Goal: Navigation & Orientation: Understand site structure

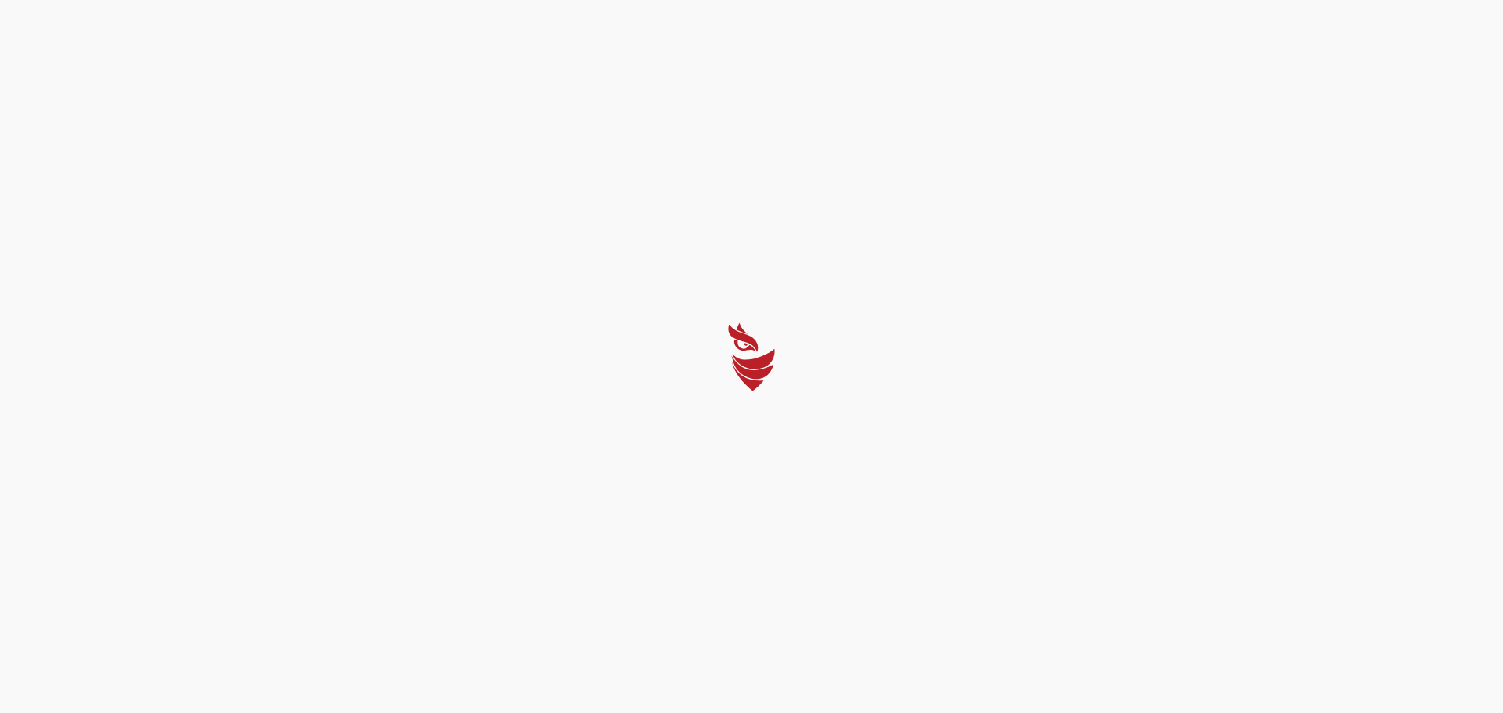
select select "English"
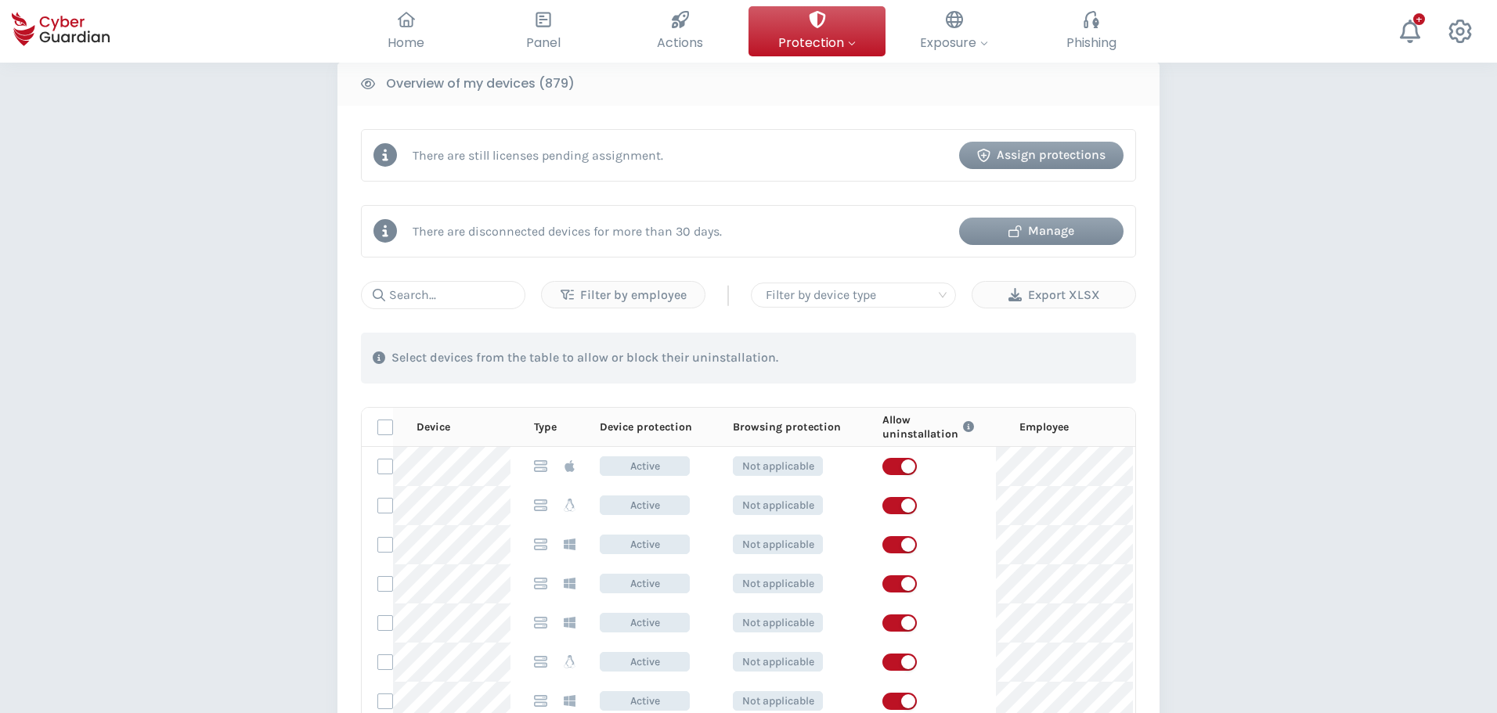
scroll to position [626, 0]
click at [442, 360] on p "Select devices from the table to allow or block their uninstallation." at bounding box center [584, 357] width 387 height 16
click at [431, 291] on input "text" at bounding box center [443, 294] width 164 height 28
click at [466, 295] on input "text" at bounding box center [443, 294] width 164 height 28
paste input "2H04Y74"
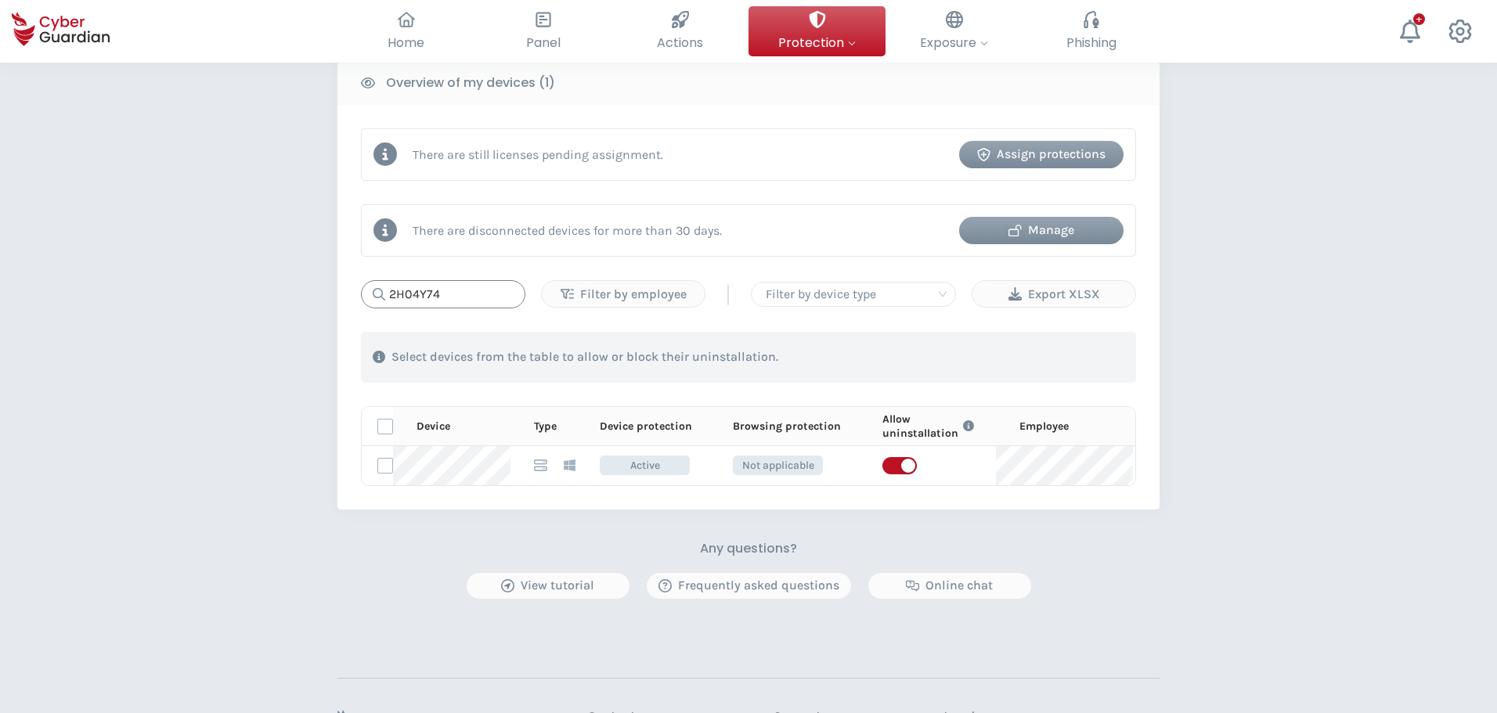
type input "2H04Y74"
click at [388, 464] on label at bounding box center [385, 466] width 16 height 16
click at [378, 464] on input "checkbox" at bounding box center [378, 466] width 0 height 14
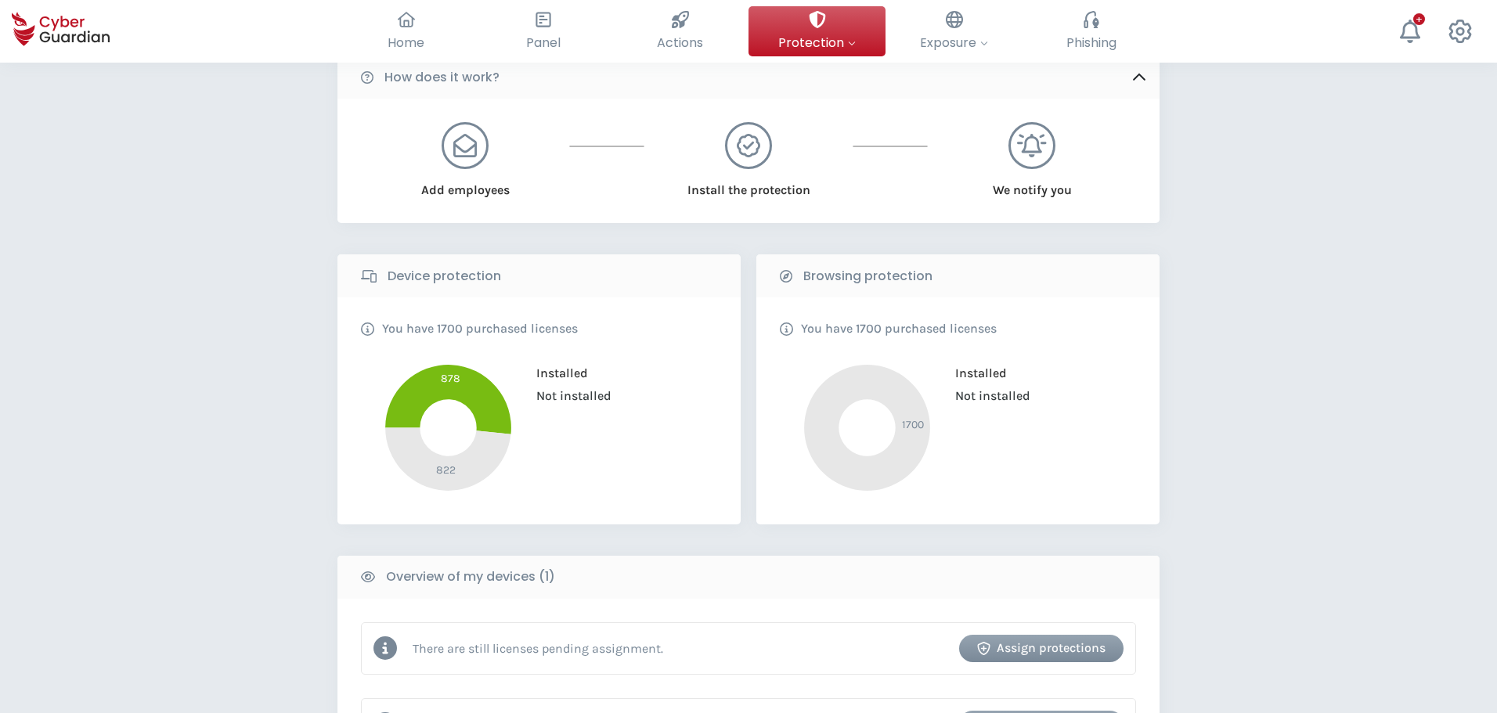
scroll to position [0, 0]
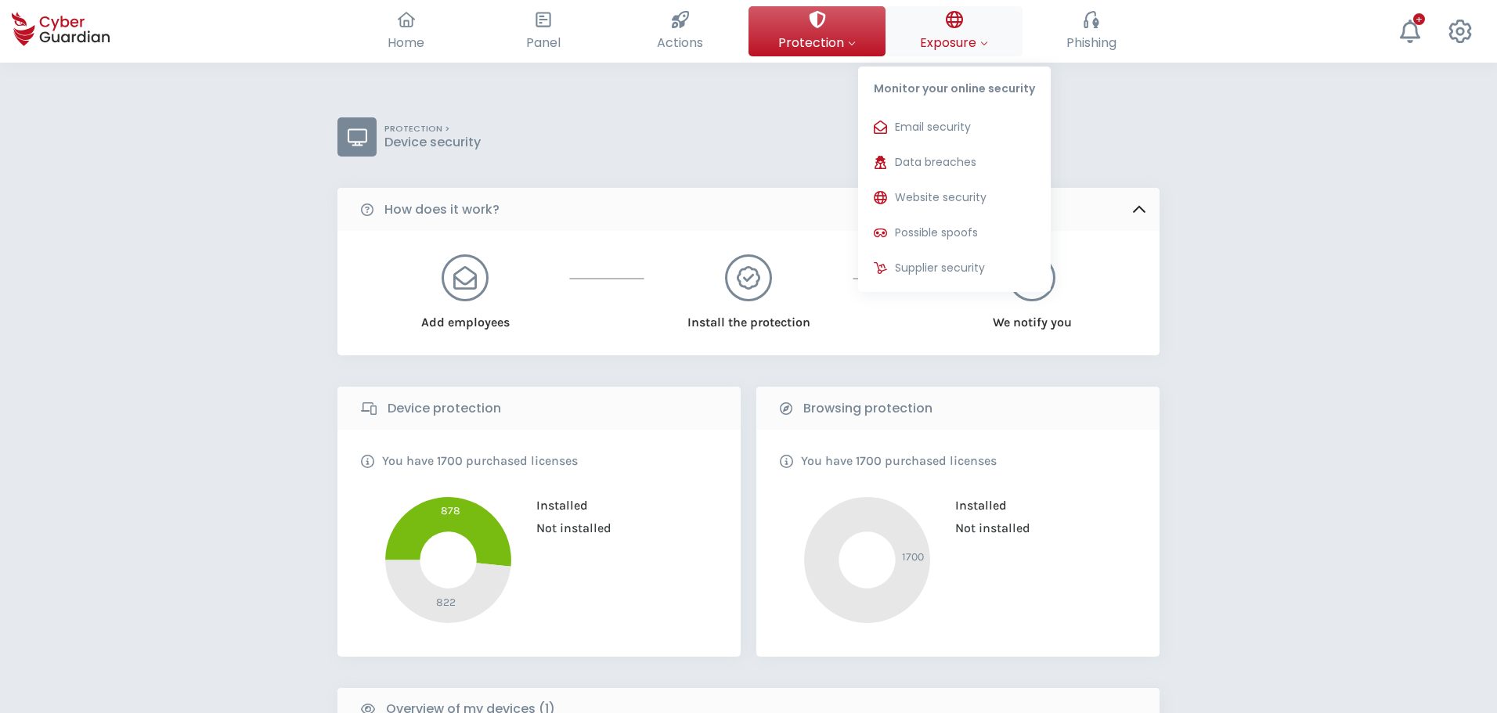
click at [978, 49] on span "Exposure" at bounding box center [954, 43] width 68 height 20
click at [979, 197] on span "Website security" at bounding box center [941, 197] width 92 height 16
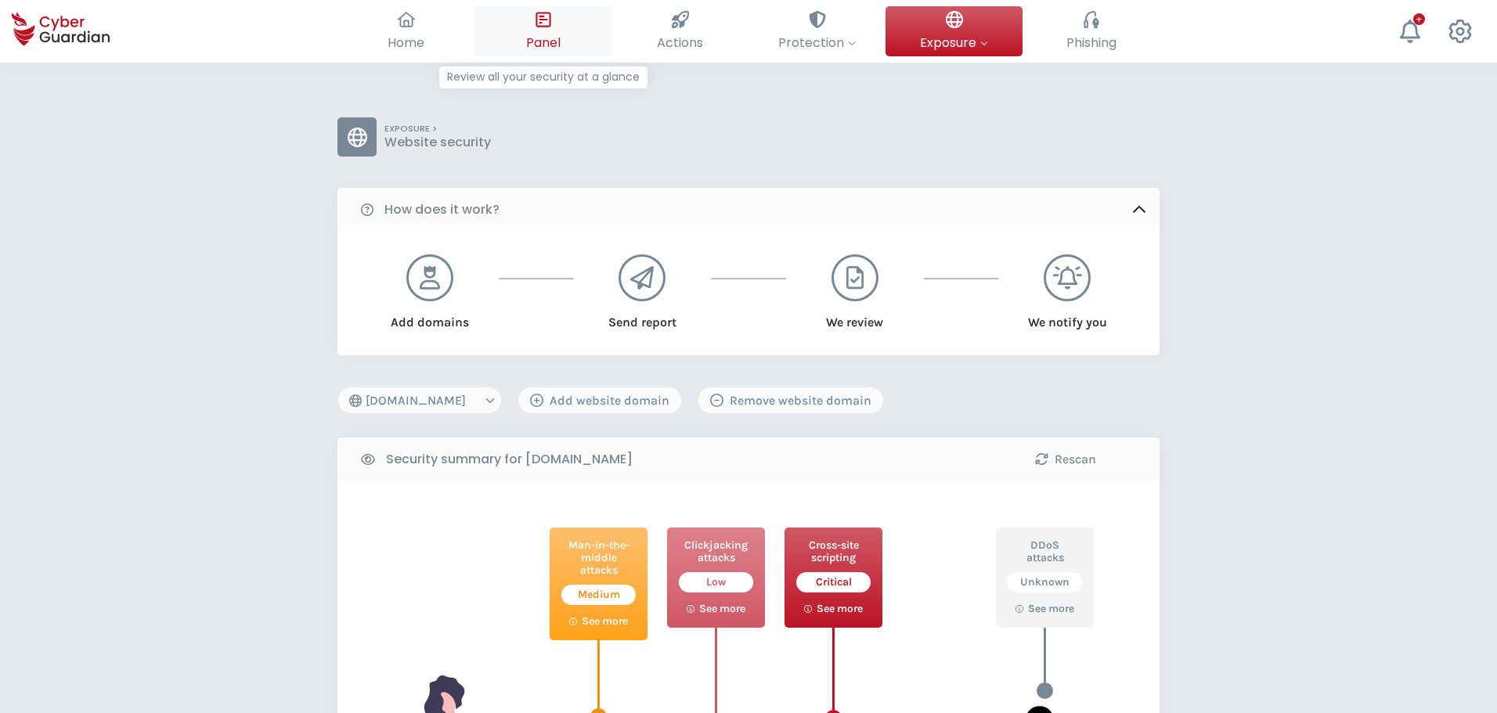
click at [560, 37] on span "Panel" at bounding box center [543, 43] width 34 height 20
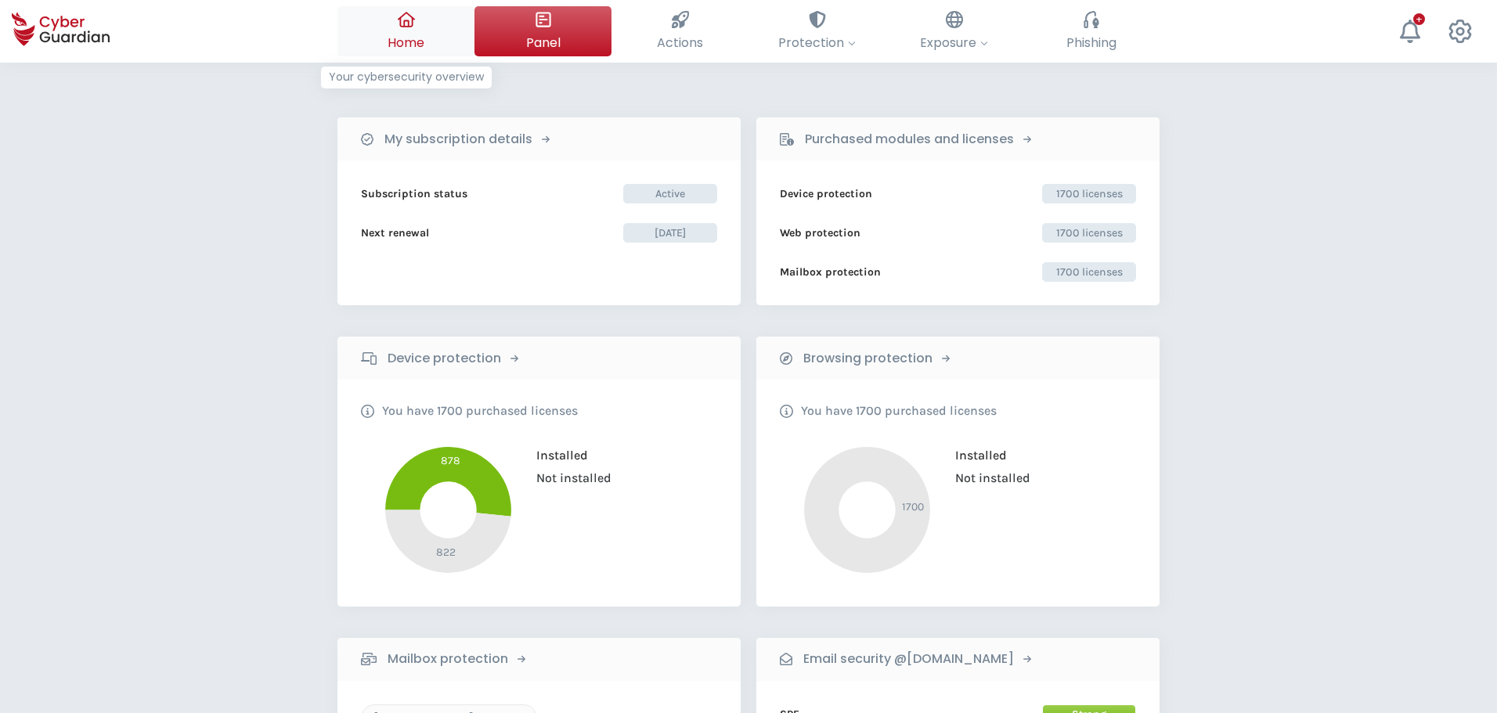
click at [420, 40] on span "Home" at bounding box center [406, 43] width 37 height 20
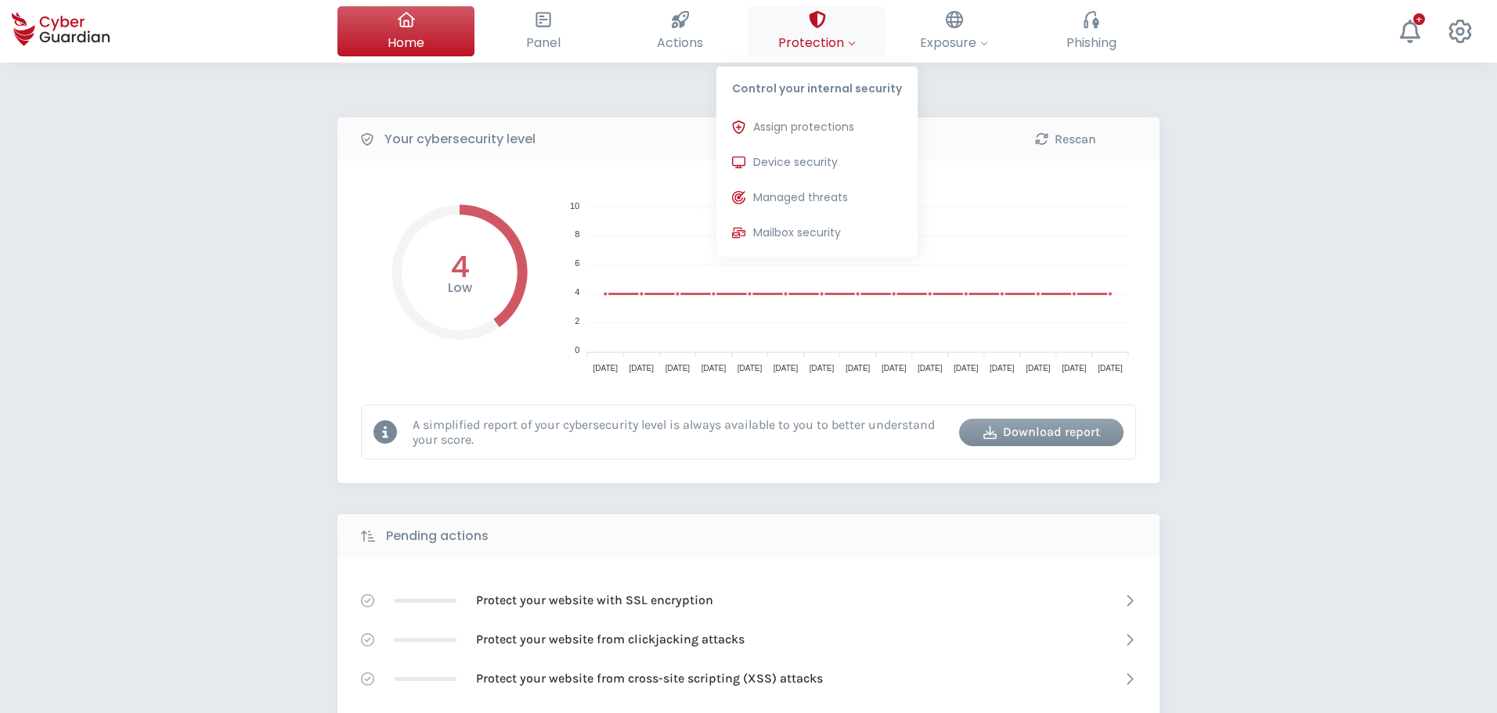
click at [825, 32] on div at bounding box center [817, 19] width 17 height 27
click at [831, 167] on span "Device security" at bounding box center [795, 162] width 85 height 16
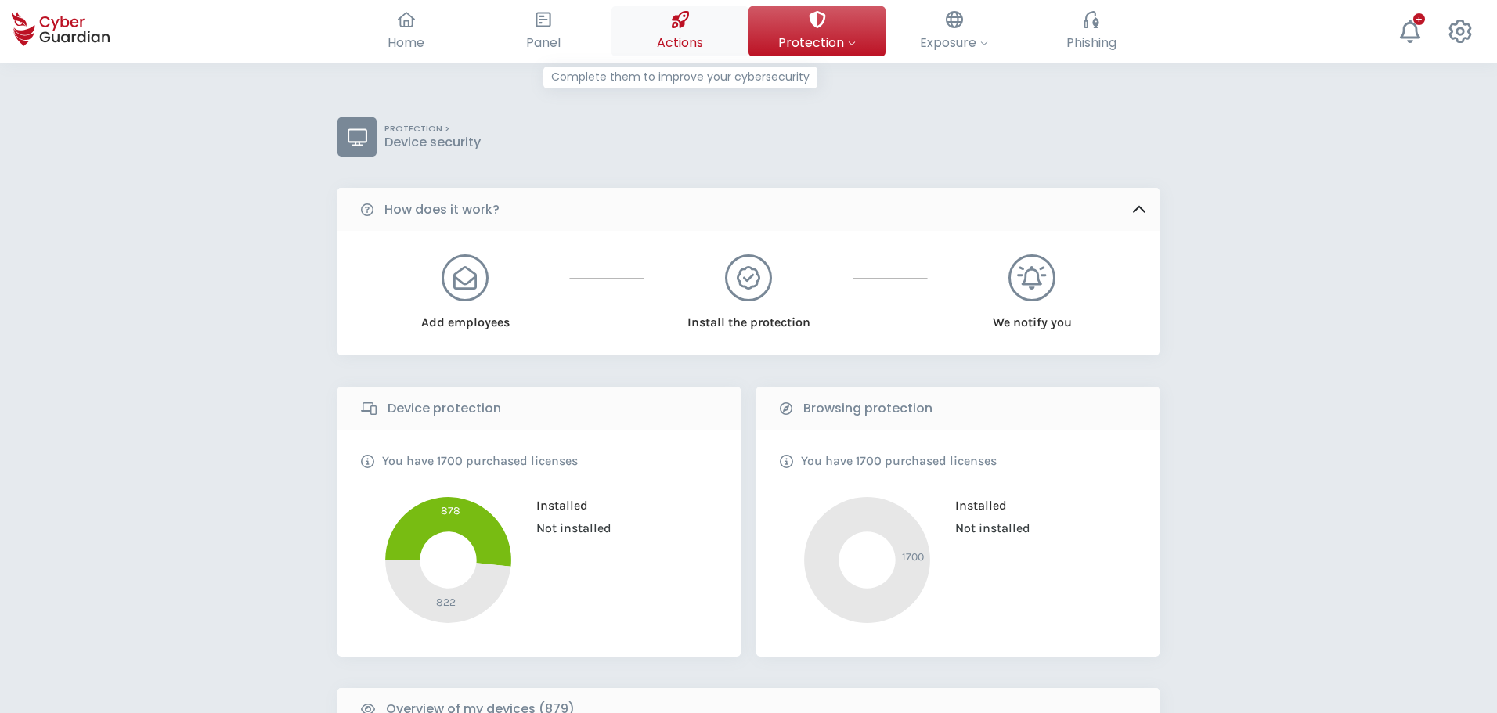
click at [694, 39] on span "Actions" at bounding box center [680, 43] width 46 height 20
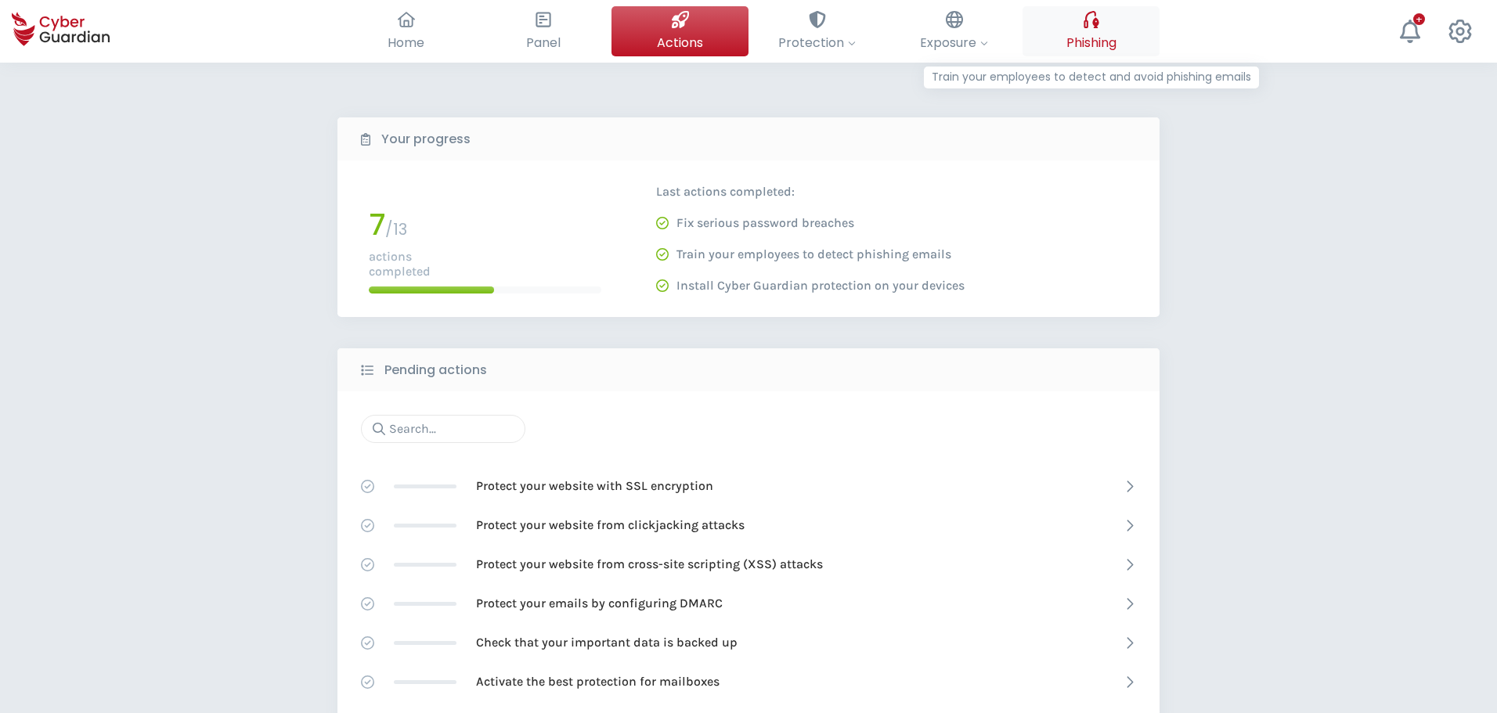
click at [1088, 47] on span "Phishing" at bounding box center [1091, 43] width 50 height 20
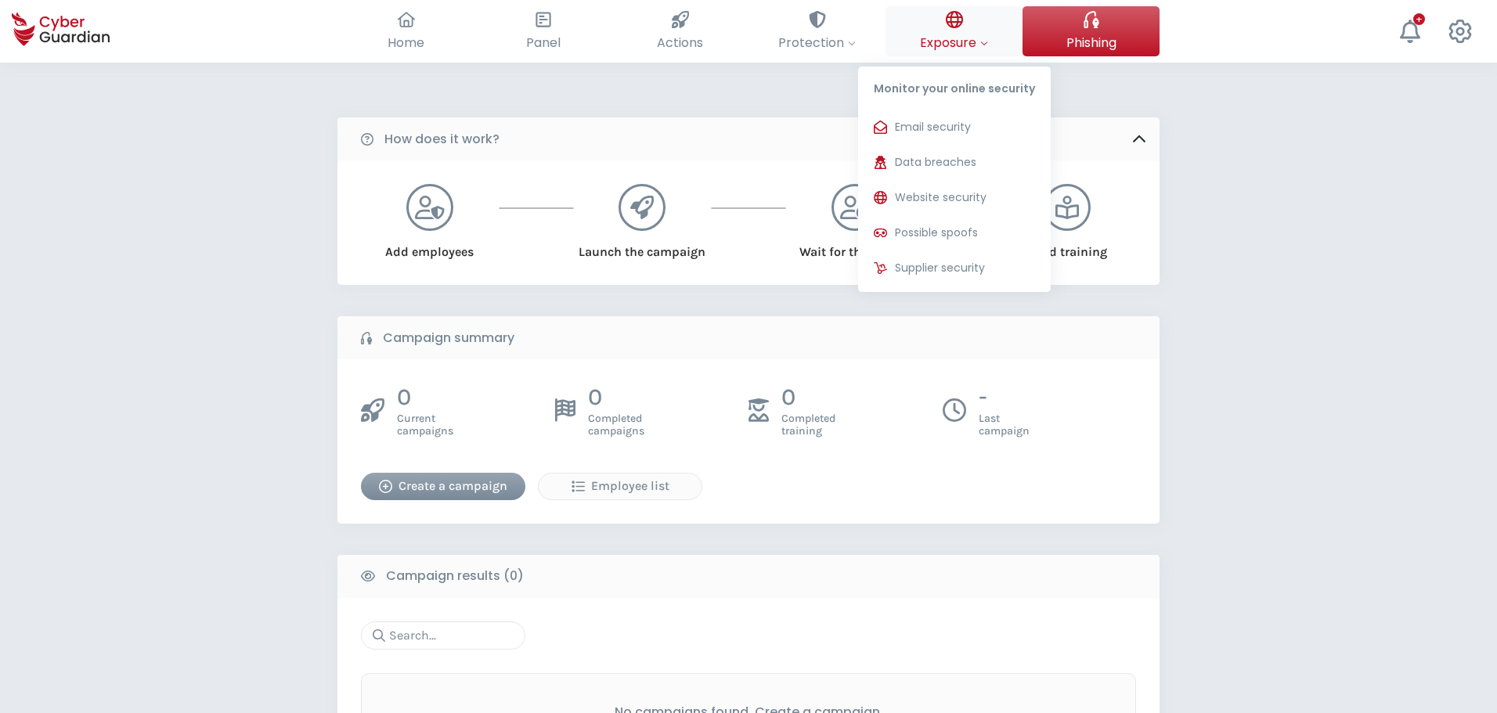
click at [985, 42] on icon at bounding box center [984, 43] width 8 height 8
click at [950, 260] on span "Supplier security" at bounding box center [940, 268] width 90 height 16
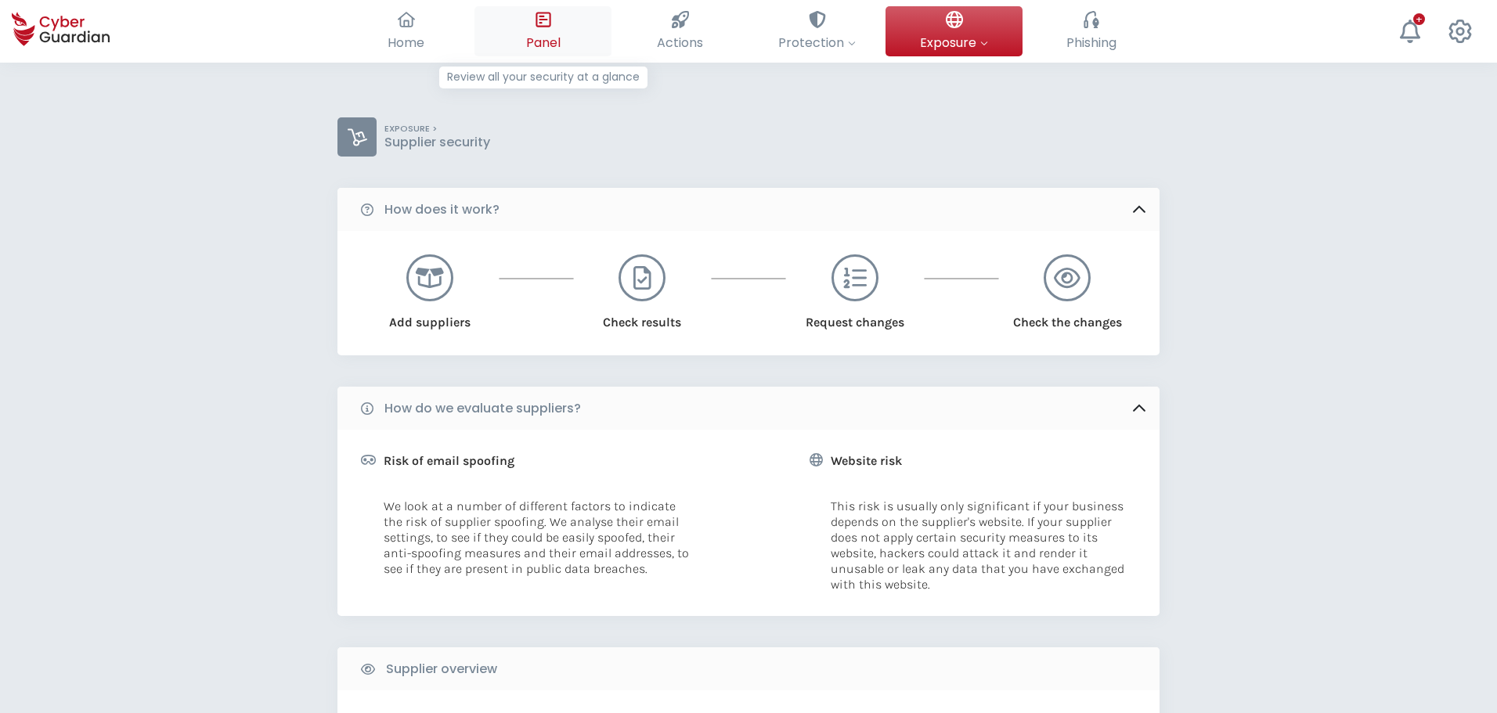
click at [553, 40] on span "Panel" at bounding box center [543, 43] width 34 height 20
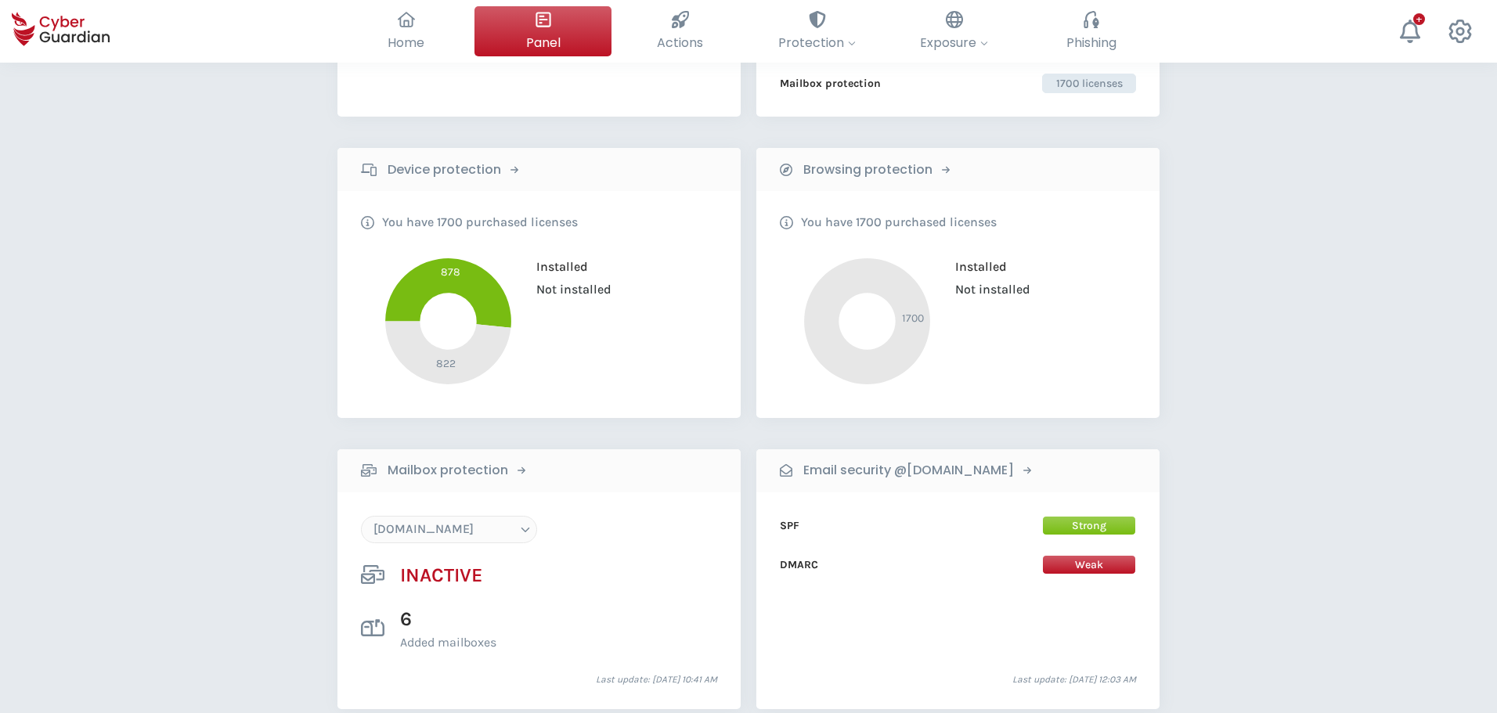
scroll to position [209, 0]
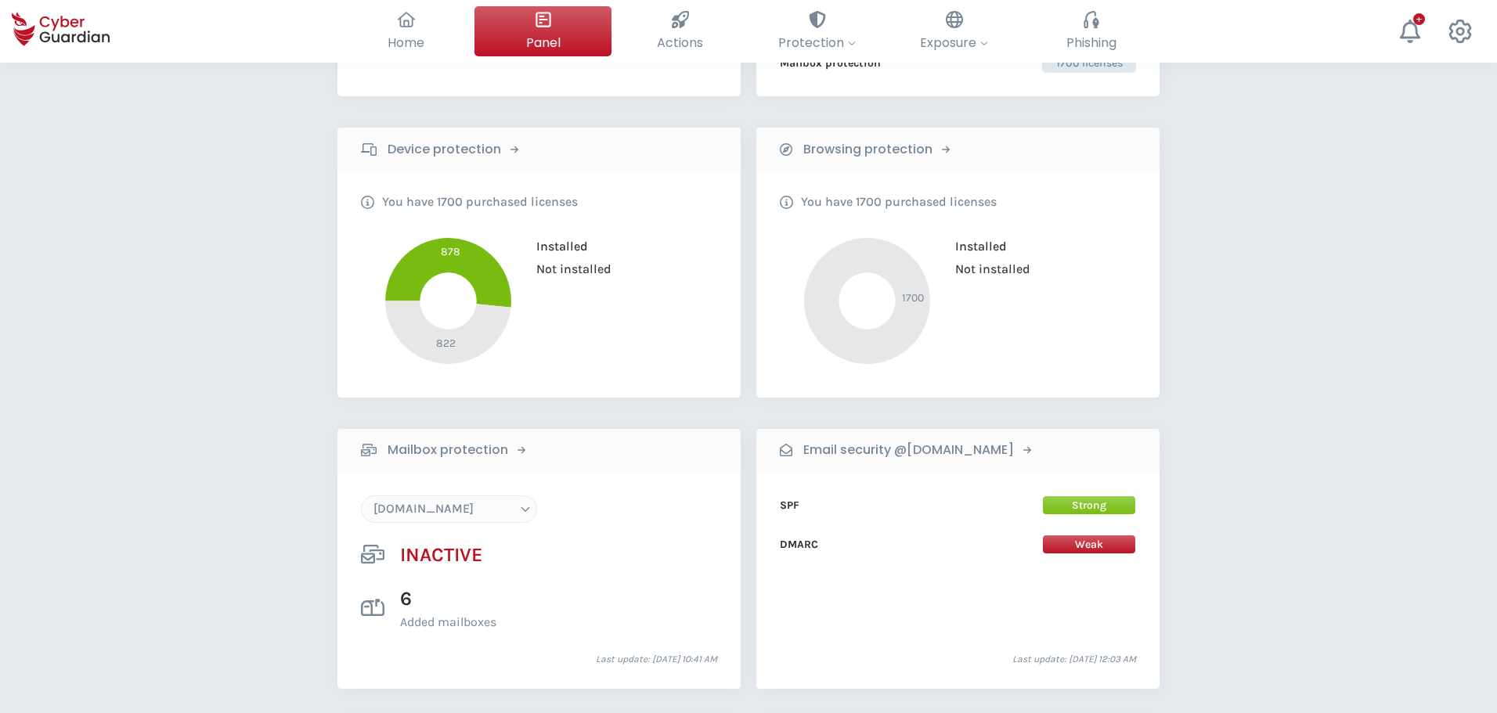
click at [496, 279] on icon at bounding box center [448, 273] width 126 height 70
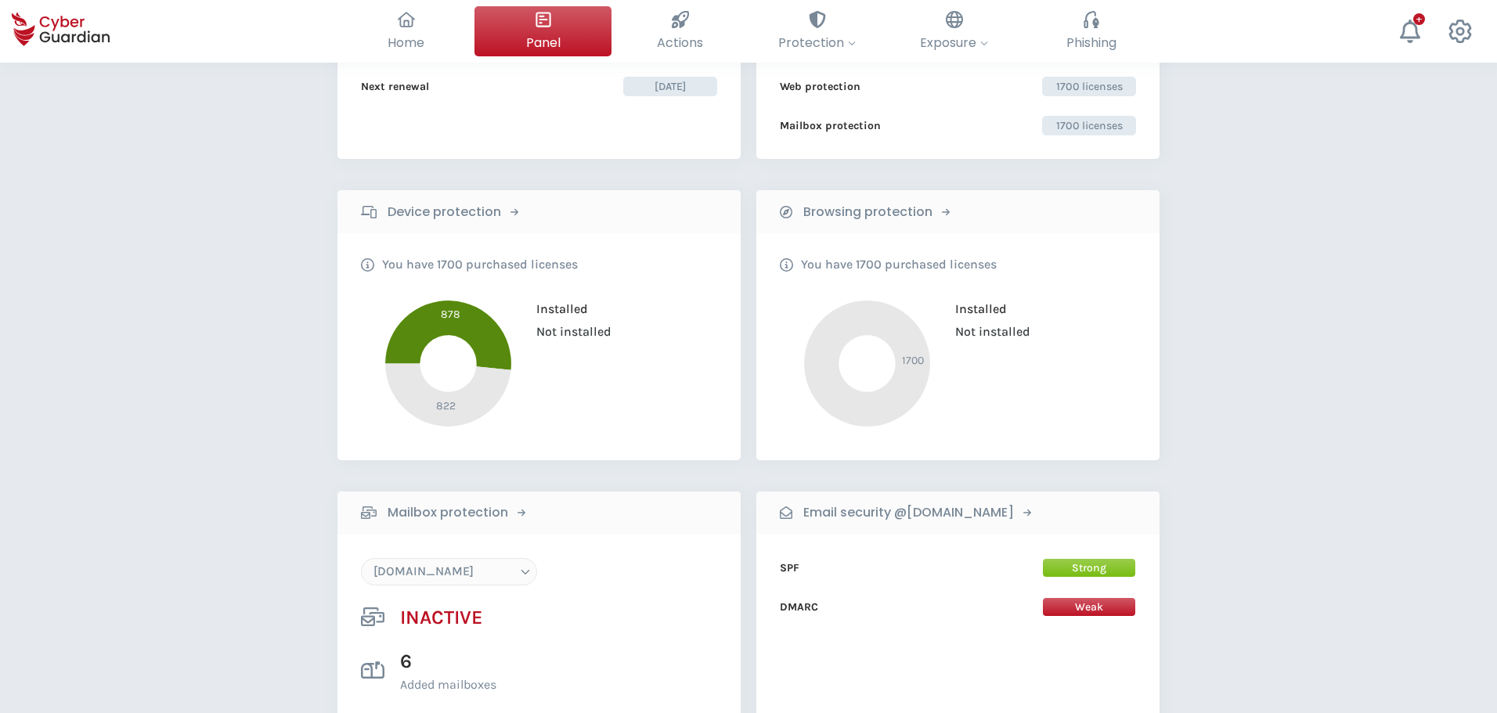
scroll to position [0, 0]
